Goal: Communication & Community: Share content

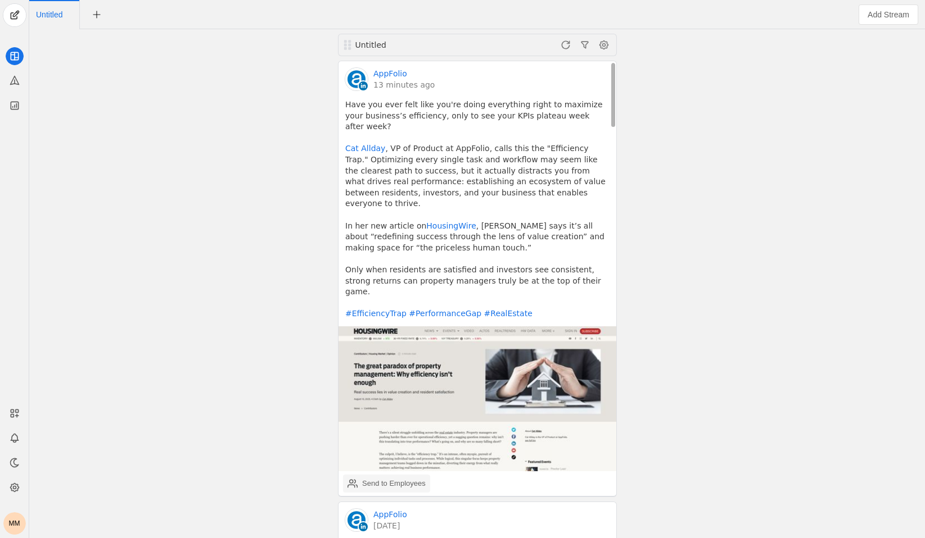
click at [384, 478] on div "Send to Employees" at bounding box center [394, 483] width 64 height 11
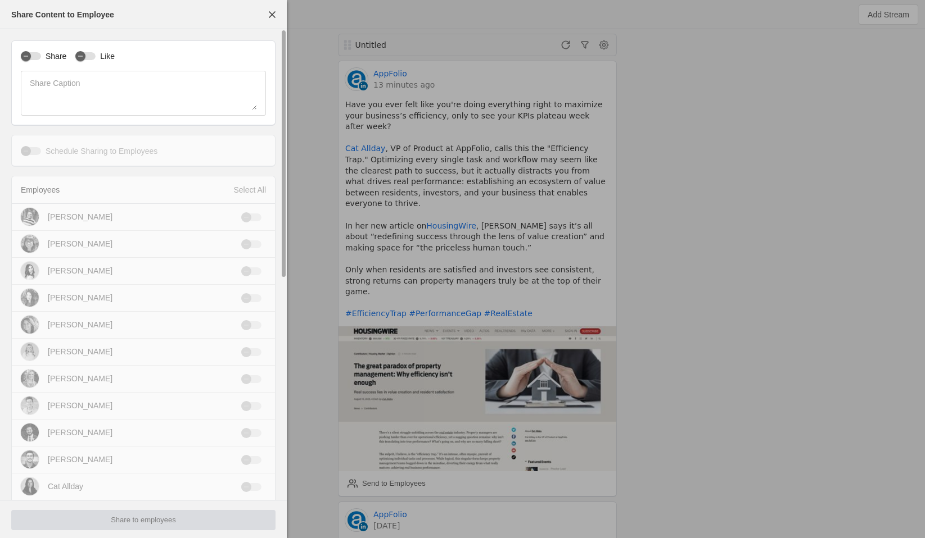
click at [42, 57] on label "Share" at bounding box center [53, 56] width 25 height 11
click at [41, 57] on button "Share" at bounding box center [31, 56] width 20 height 8
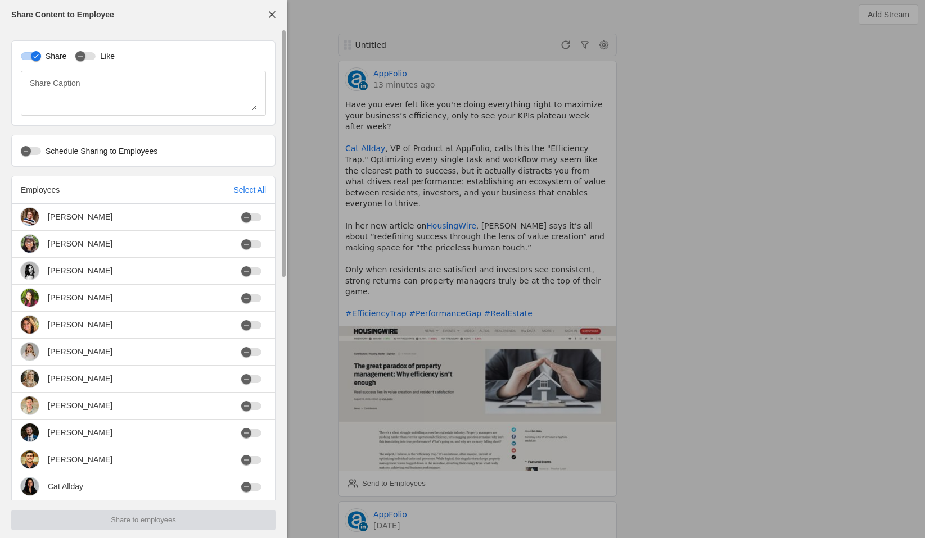
click at [68, 60] on div "Share Like" at bounding box center [143, 56] width 245 height 12
click at [85, 59] on div "button" at bounding box center [80, 56] width 10 height 10
click at [251, 190] on div "Select All" at bounding box center [249, 189] width 33 height 11
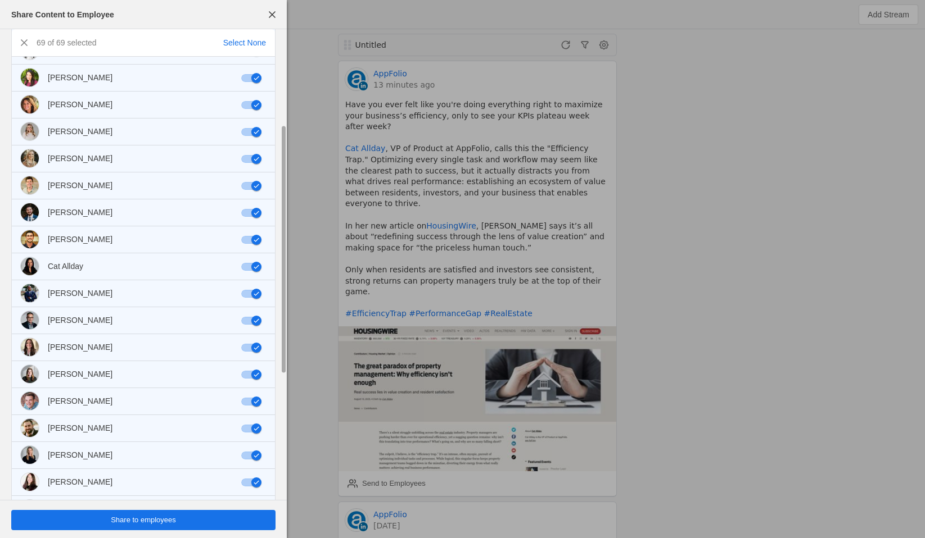
scroll to position [419, 0]
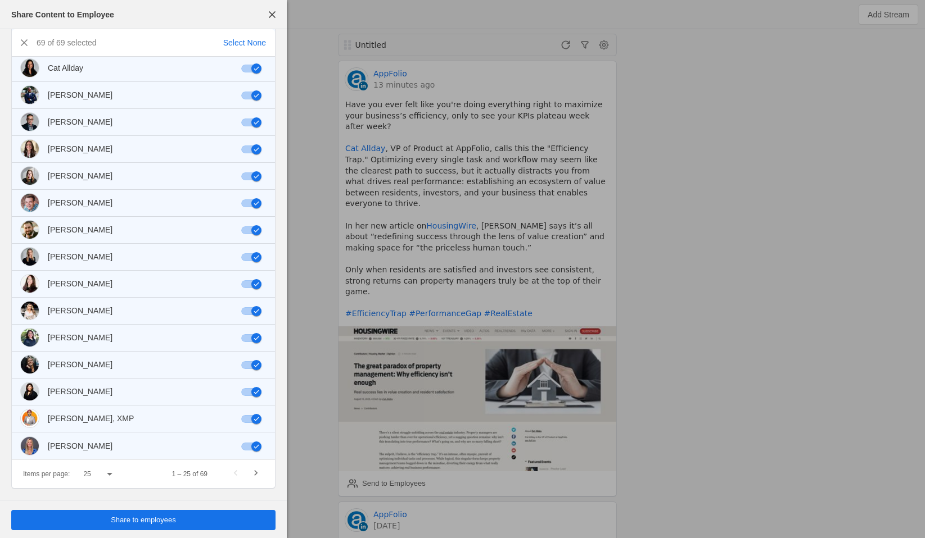
click at [150, 514] on span "undefined" at bounding box center [143, 520] width 264 height 20
